Goal: Communication & Community: Participate in discussion

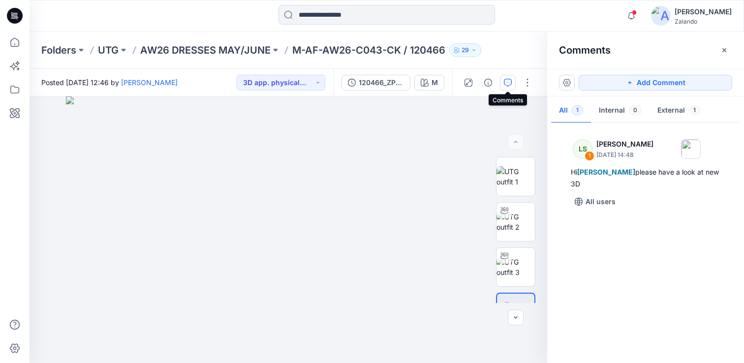
scroll to position [182, 0]
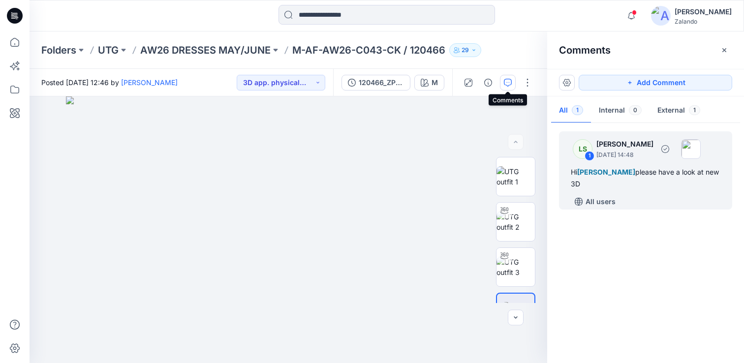
click at [632, 205] on div "All users" at bounding box center [651, 202] width 161 height 16
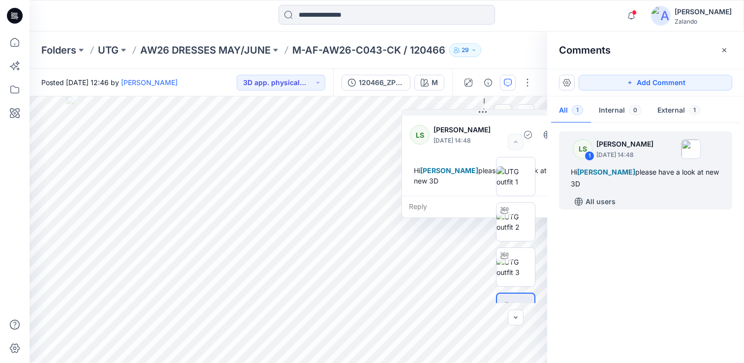
click at [456, 209] on div "Reply" at bounding box center [482, 207] width 161 height 22
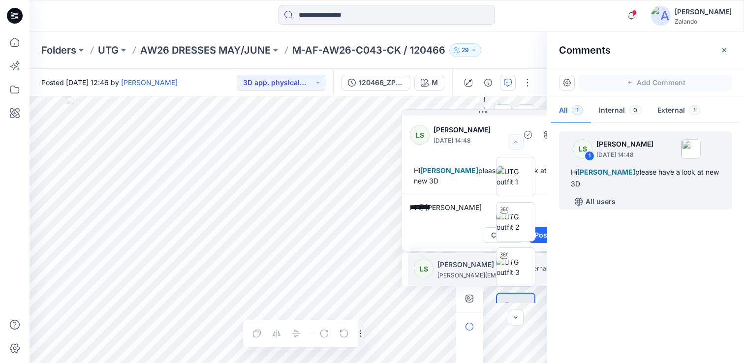
click at [461, 270] on p "[PERSON_NAME]" at bounding box center [475, 265] width 74 height 12
click at [465, 276] on p "marlene.seefeldt@zalando.de" at bounding box center [475, 276] width 74 height 10
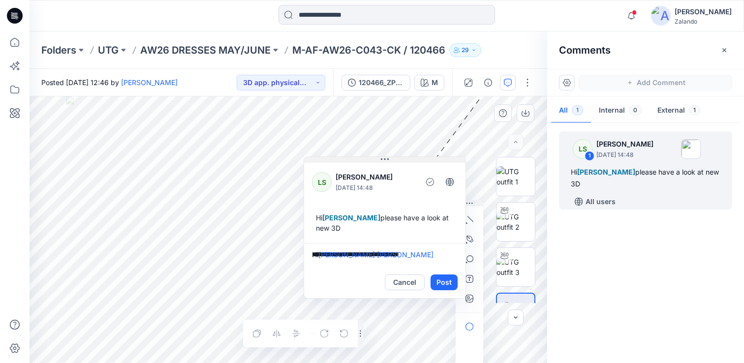
drag, startPoint x: 488, startPoint y: 113, endPoint x: 390, endPoint y: 160, distance: 109.2
click at [390, 160] on button at bounding box center [384, 160] width 161 height 6
click at [434, 255] on textarea "**********" at bounding box center [384, 256] width 161 height 24
type textarea "**********"
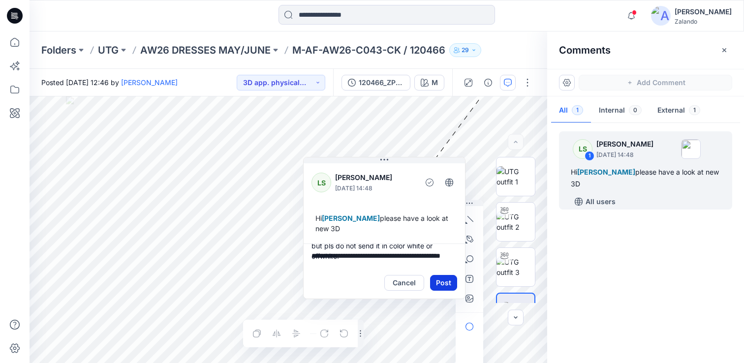
click at [443, 285] on button "Post" at bounding box center [443, 283] width 27 height 16
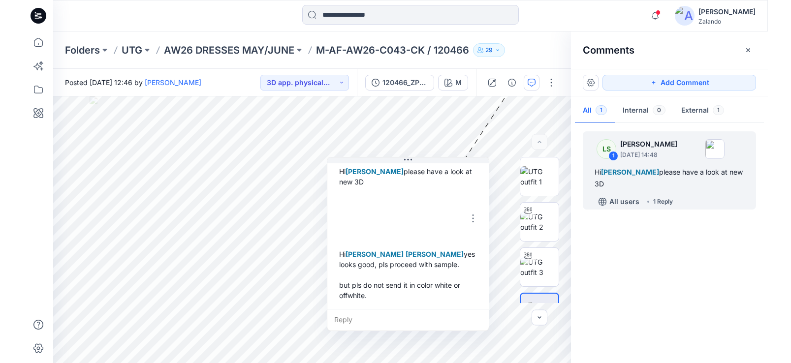
scroll to position [48, 0]
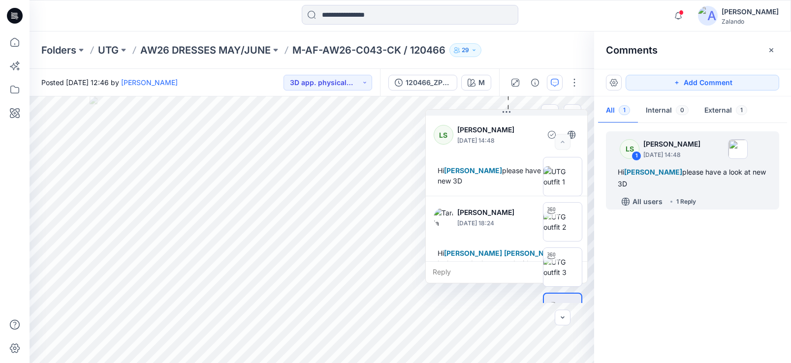
scroll to position [48, 0]
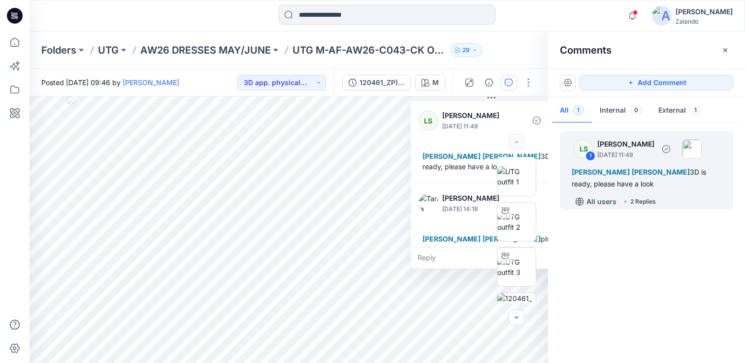
click at [693, 206] on div "All users 2 Replies" at bounding box center [652, 202] width 161 height 16
click at [650, 202] on div "2 Replies" at bounding box center [643, 202] width 26 height 10
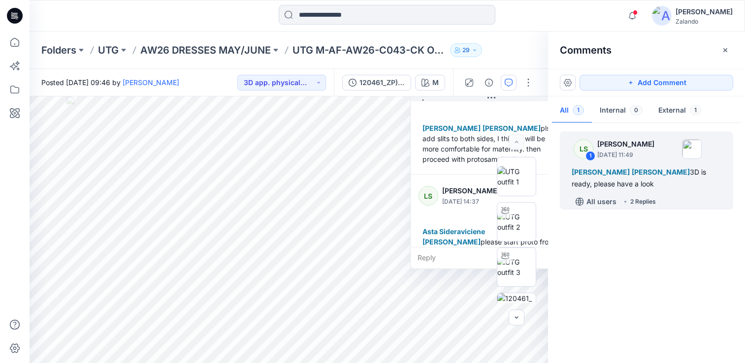
scroll to position [121, 0]
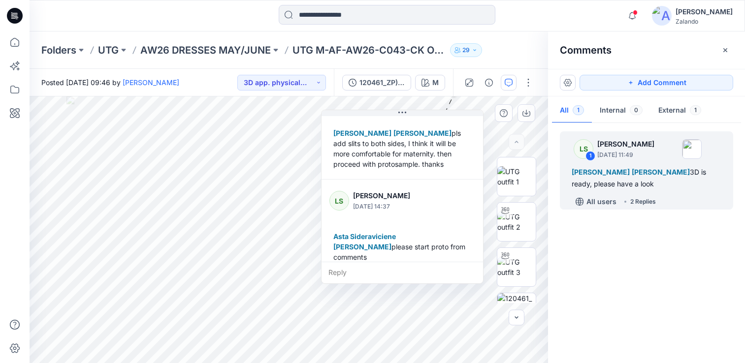
drag, startPoint x: 511, startPoint y: 105, endPoint x: 422, endPoint y: 120, distance: 90.3
click at [422, 120] on div "Tania Baumeister-Hanff September 23, 2025 14:18 Lise Stougaard Marlene Seefeldt…" at bounding box center [401, 127] width 161 height 103
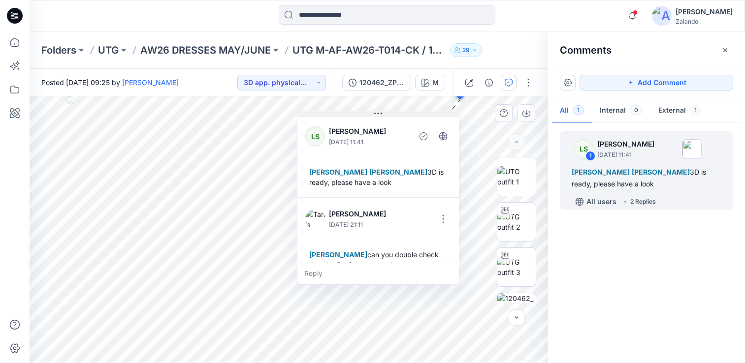
drag, startPoint x: 489, startPoint y: 109, endPoint x: 379, endPoint y: 113, distance: 110.3
click at [379, 113] on icon at bounding box center [378, 114] width 8 height 8
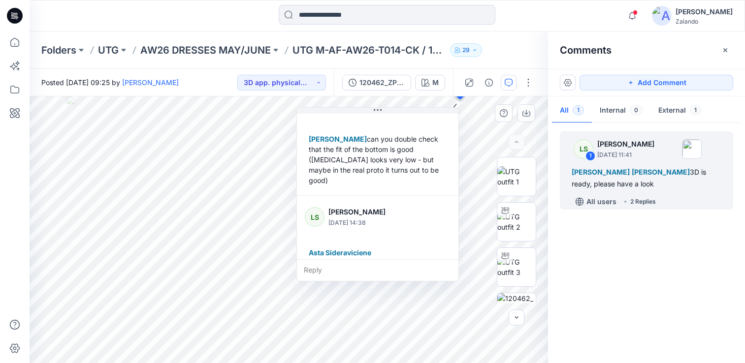
scroll to position [121, 0]
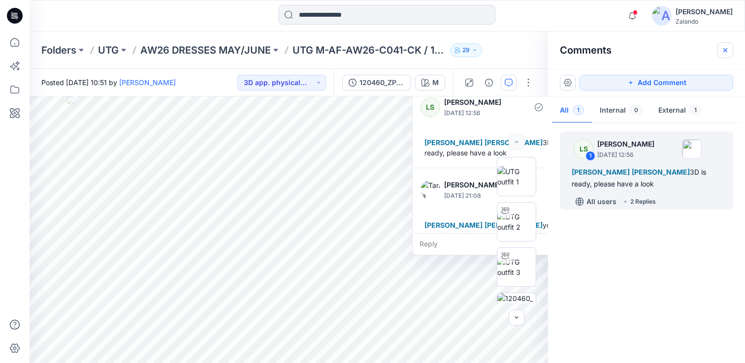
click at [729, 49] on button "button" at bounding box center [725, 50] width 16 height 16
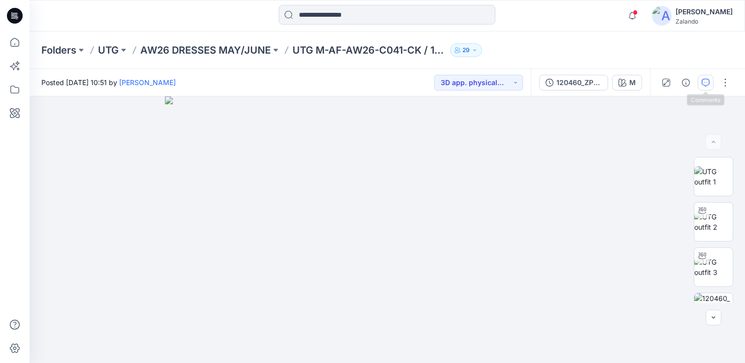
click at [703, 84] on icon "button" at bounding box center [705, 83] width 8 height 8
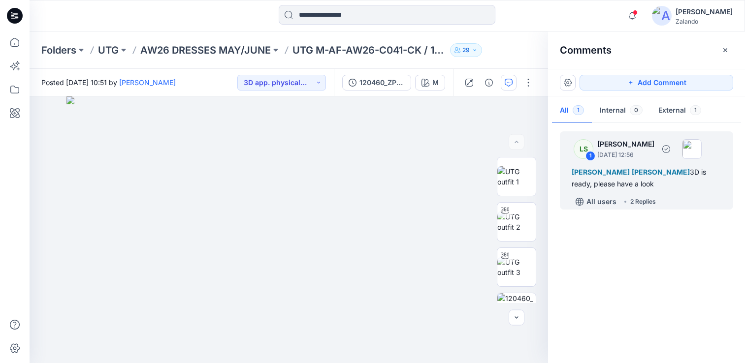
click at [693, 205] on div "All users 2 Replies" at bounding box center [652, 202] width 161 height 16
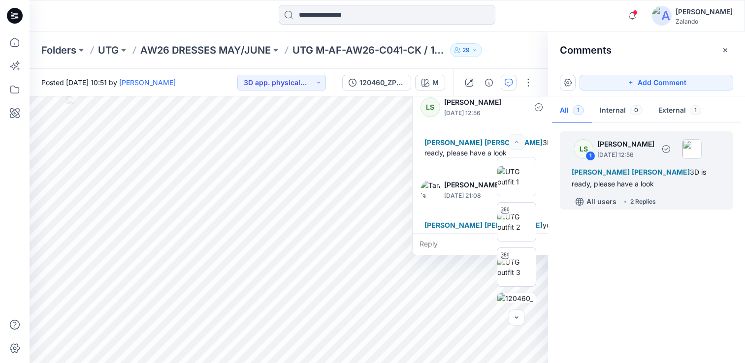
click at [652, 203] on div "2 Replies" at bounding box center [643, 202] width 26 height 10
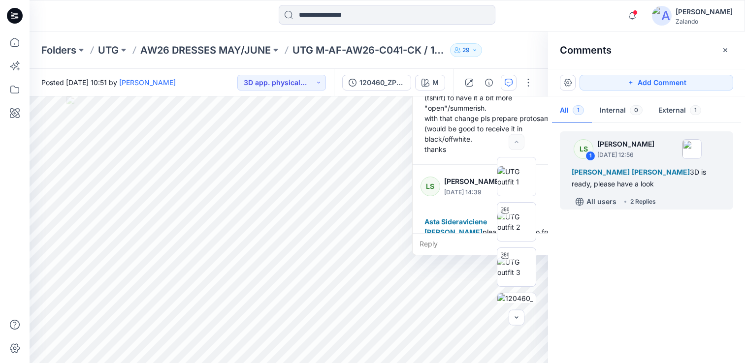
scroll to position [162, 0]
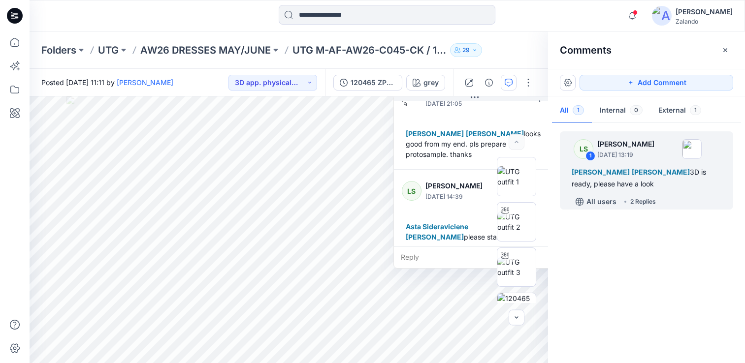
scroll to position [110, 0]
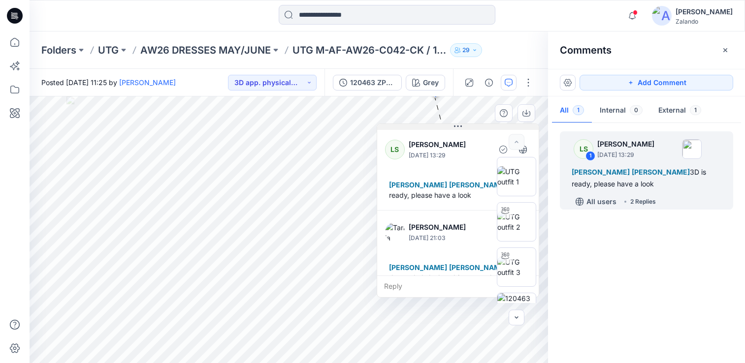
drag, startPoint x: 499, startPoint y: 107, endPoint x: 424, endPoint y: 119, distance: 76.2
click at [454, 123] on icon at bounding box center [458, 127] width 8 height 8
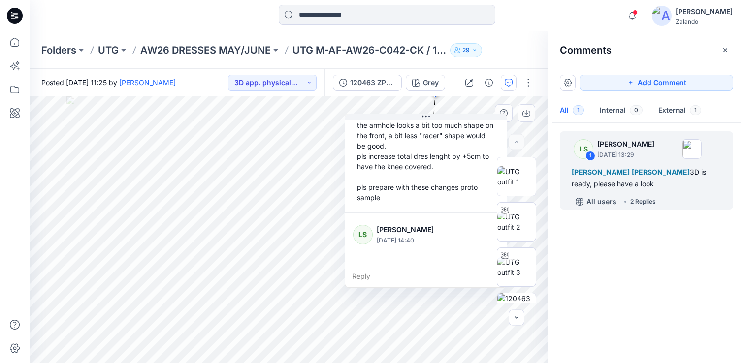
scroll to position [172, 0]
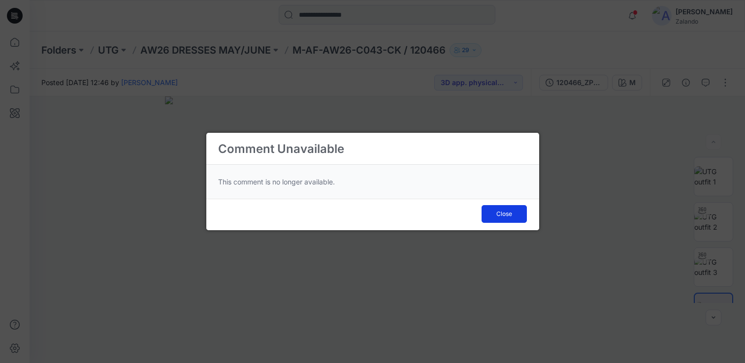
click at [505, 219] on button "Close" at bounding box center [503, 214] width 45 height 18
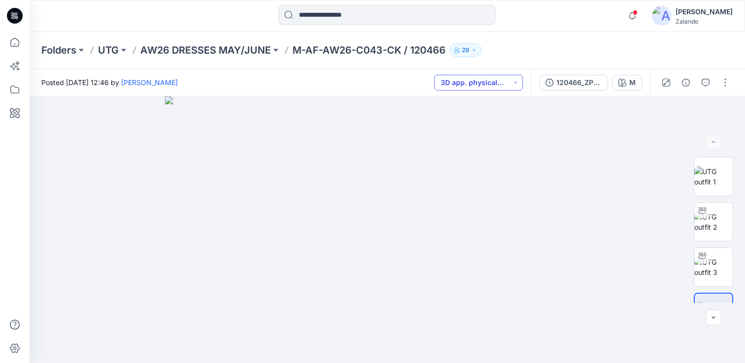
click at [519, 85] on button "3D app. physical sample req." at bounding box center [478, 83] width 89 height 16
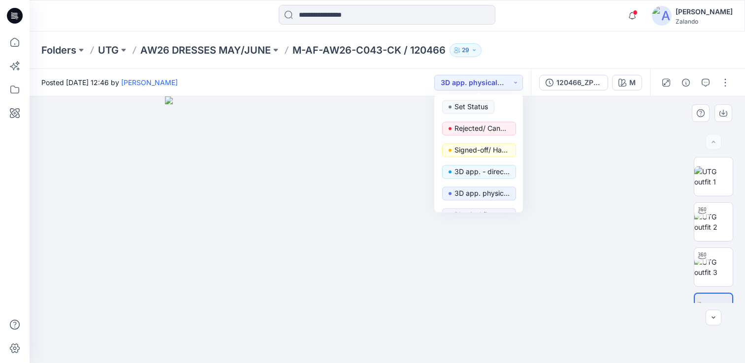
click at [578, 129] on img at bounding box center [387, 229] width 445 height 267
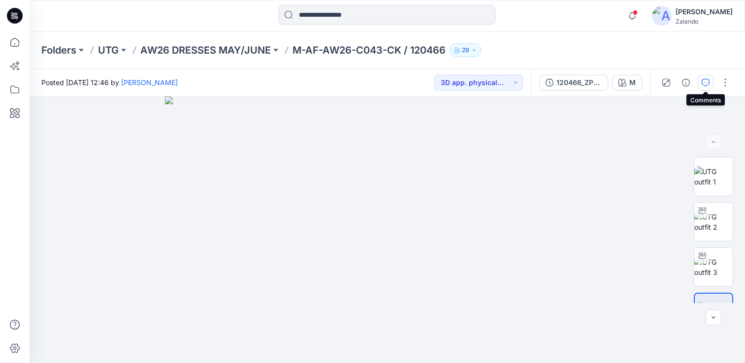
click at [710, 88] on button "button" at bounding box center [706, 83] width 16 height 16
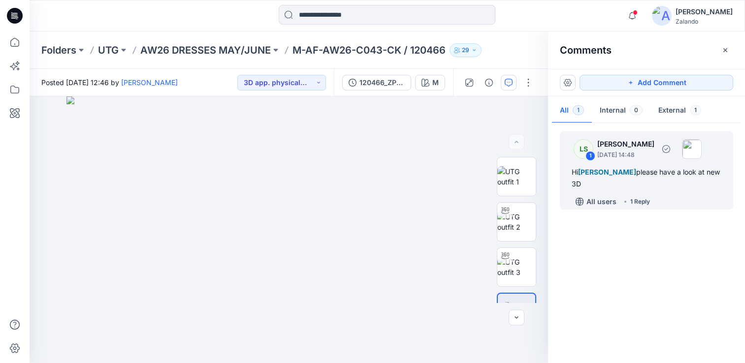
click at [634, 205] on div "1 Reply" at bounding box center [640, 202] width 20 height 10
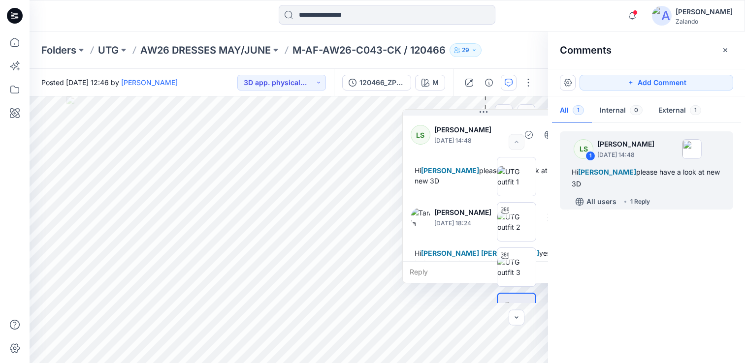
scroll to position [48, 0]
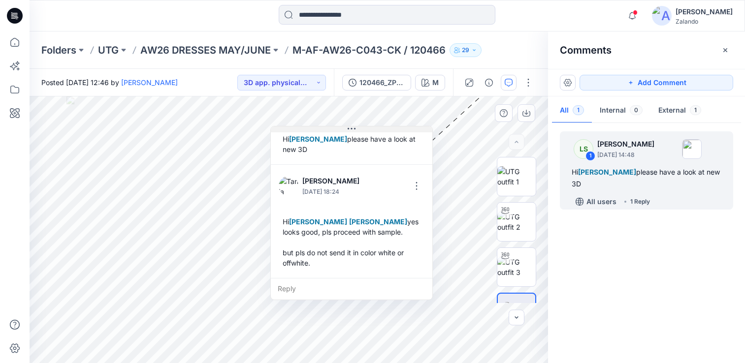
drag, startPoint x: 487, startPoint y: 115, endPoint x: 355, endPoint y: 131, distance: 133.0
click at [355, 131] on icon at bounding box center [352, 129] width 8 height 8
